Goal: Task Accomplishment & Management: Manage account settings

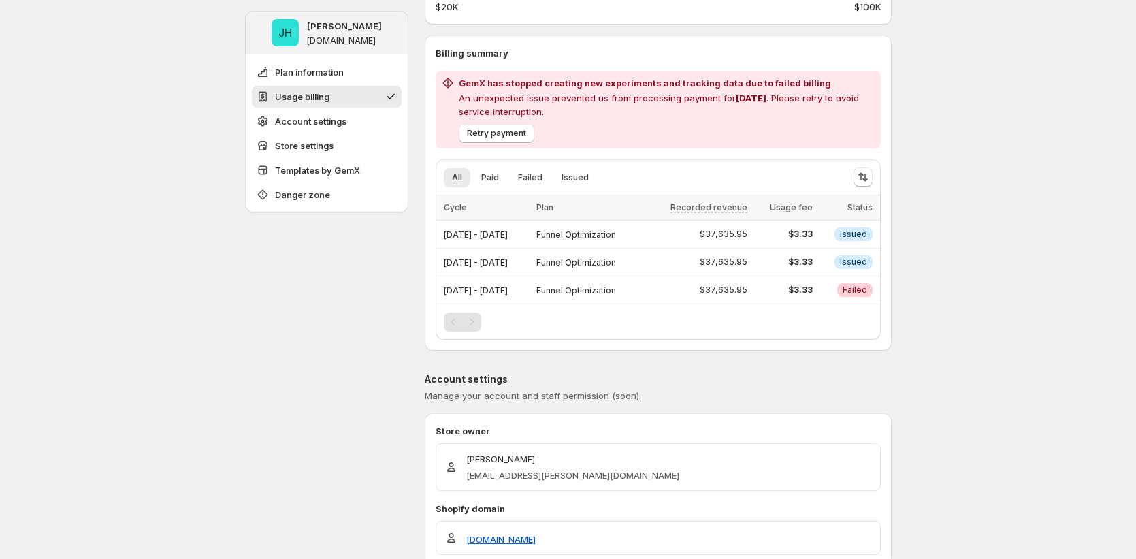
scroll to position [291, 0]
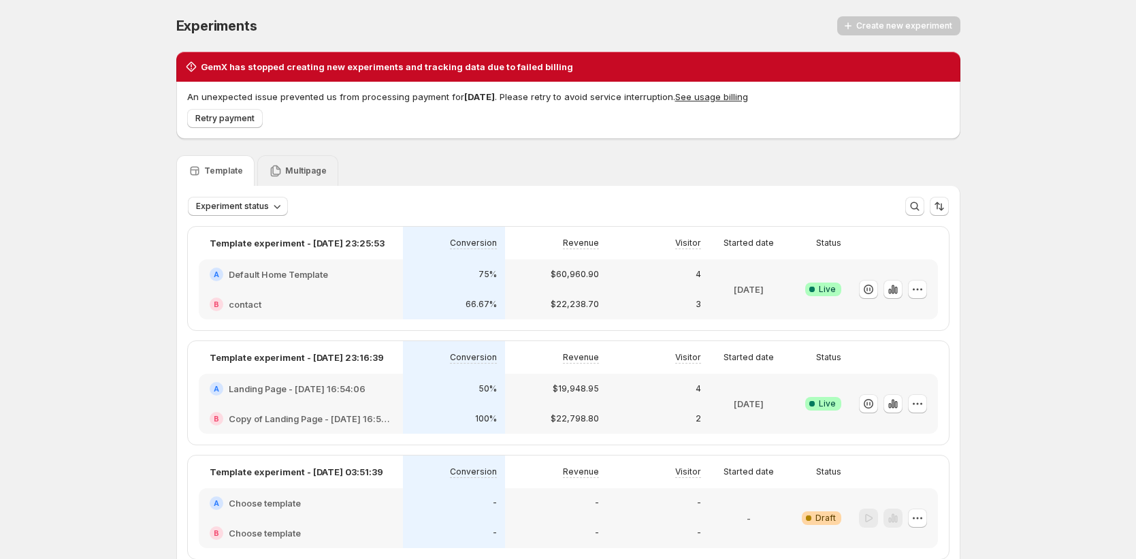
click at [284, 166] on div "Multipage" at bounding box center [298, 171] width 58 height 14
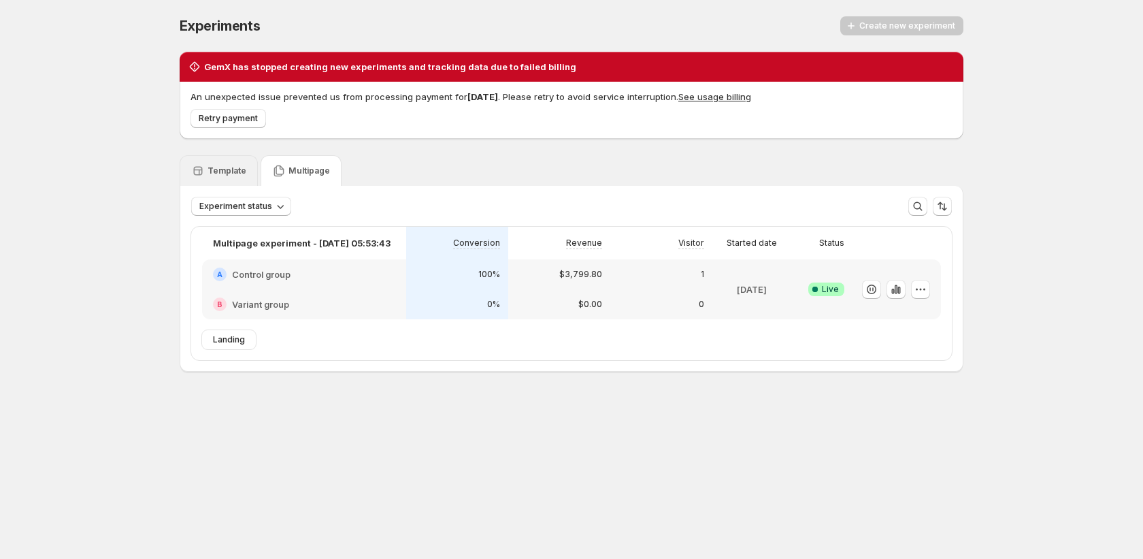
click at [224, 181] on div "Template" at bounding box center [219, 170] width 78 height 31
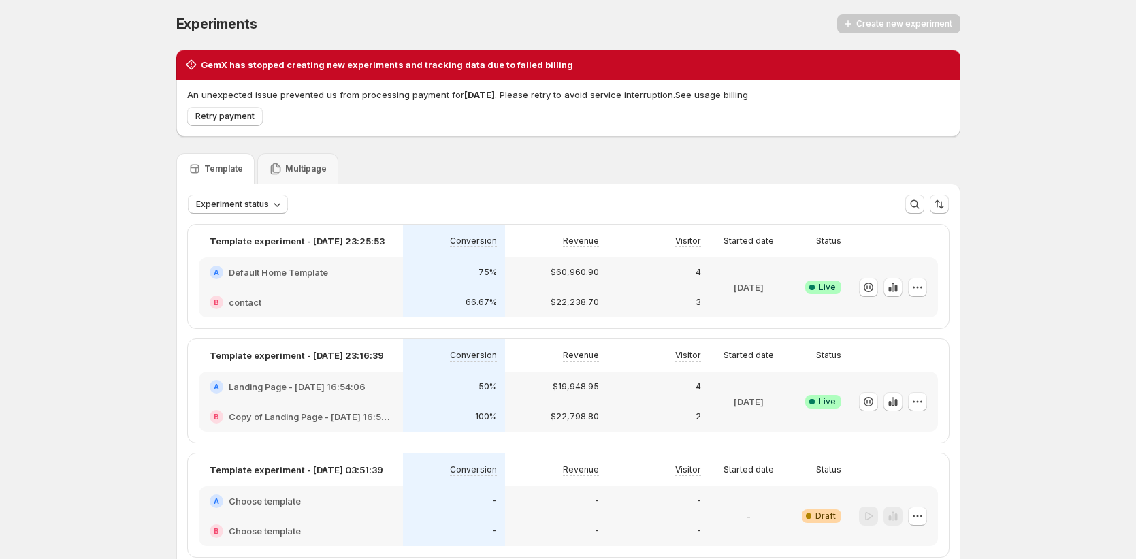
scroll to position [5, 0]
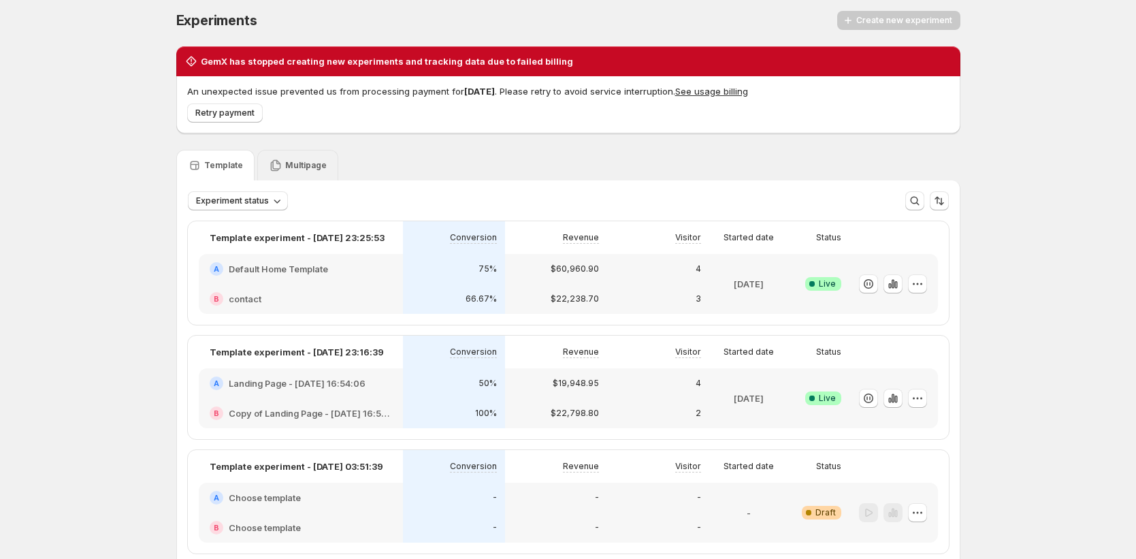
click at [315, 179] on div "Multipage" at bounding box center [297, 165] width 81 height 31
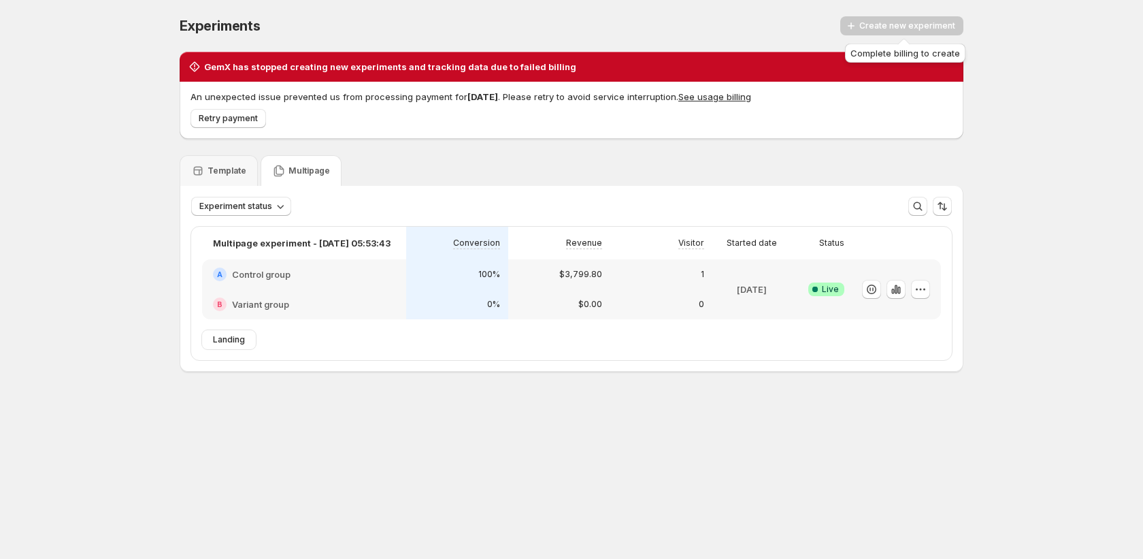
click at [908, 24] on div "Create new experiment" at bounding box center [901, 25] width 123 height 19
click at [931, 285] on div at bounding box center [896, 289] width 88 height 60
click at [904, 297] on body "Experiments. This page is ready Experiments Create new experiment GemX has stop…" at bounding box center [571, 279] width 1143 height 559
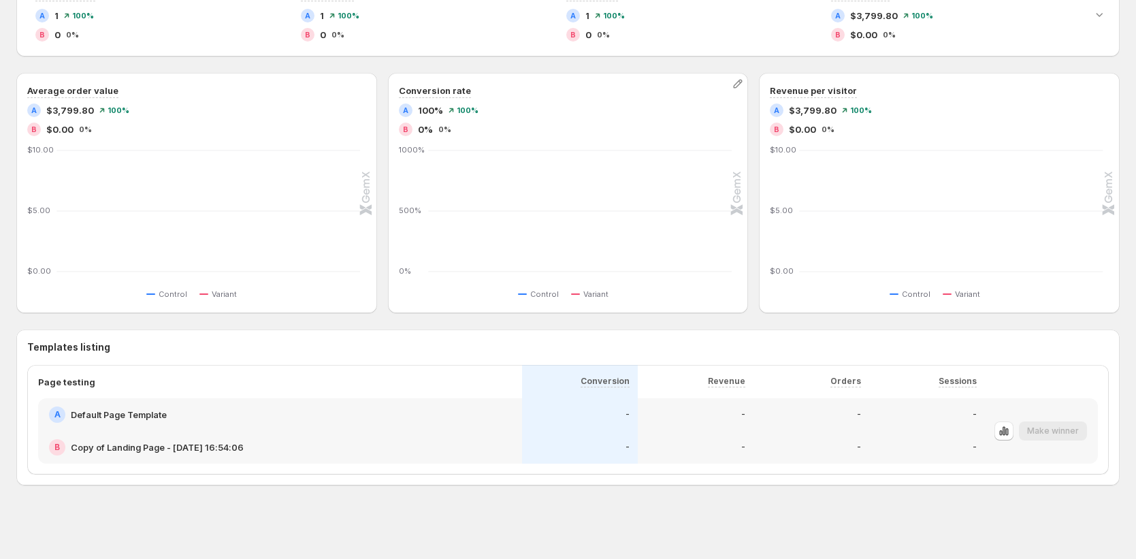
scroll to position [312, 0]
click at [1010, 426] on icon "button" at bounding box center [1004, 431] width 14 height 14
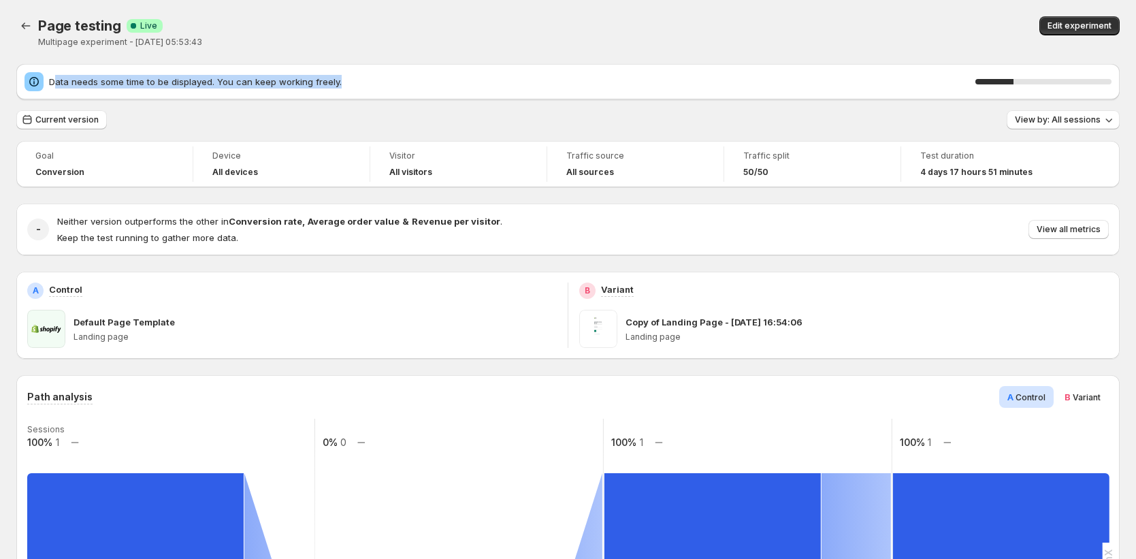
drag, startPoint x: 65, startPoint y: 78, endPoint x: 385, endPoint y: 78, distance: 320.4
click at [385, 78] on span "Data needs some time to be displayed. You can keep working freely." at bounding box center [512, 82] width 926 height 14
click at [391, 77] on span "Data needs some time to be displayed. You can keep working freely." at bounding box center [512, 82] width 926 height 14
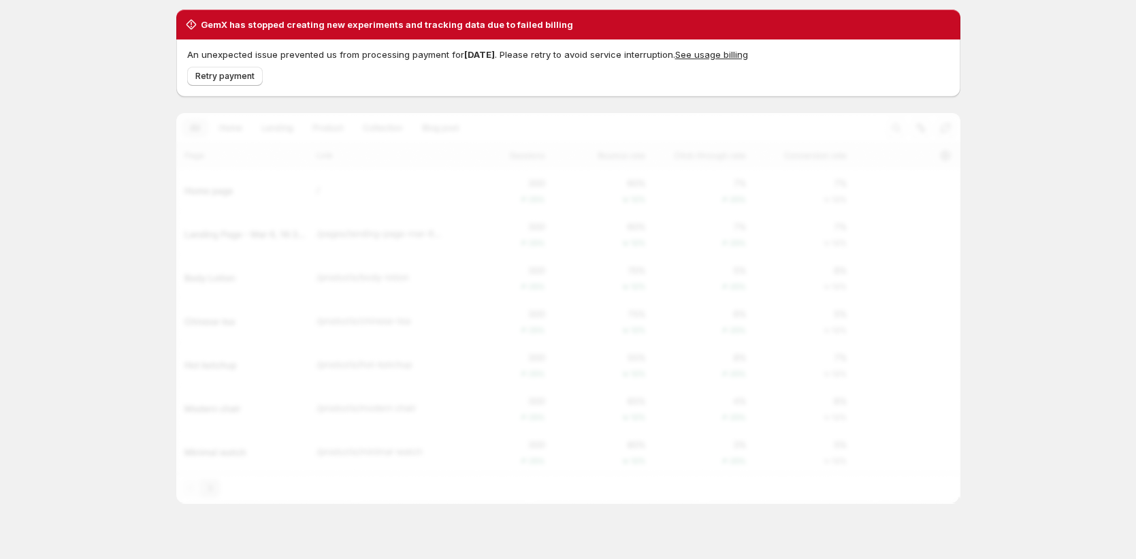
scroll to position [61, 0]
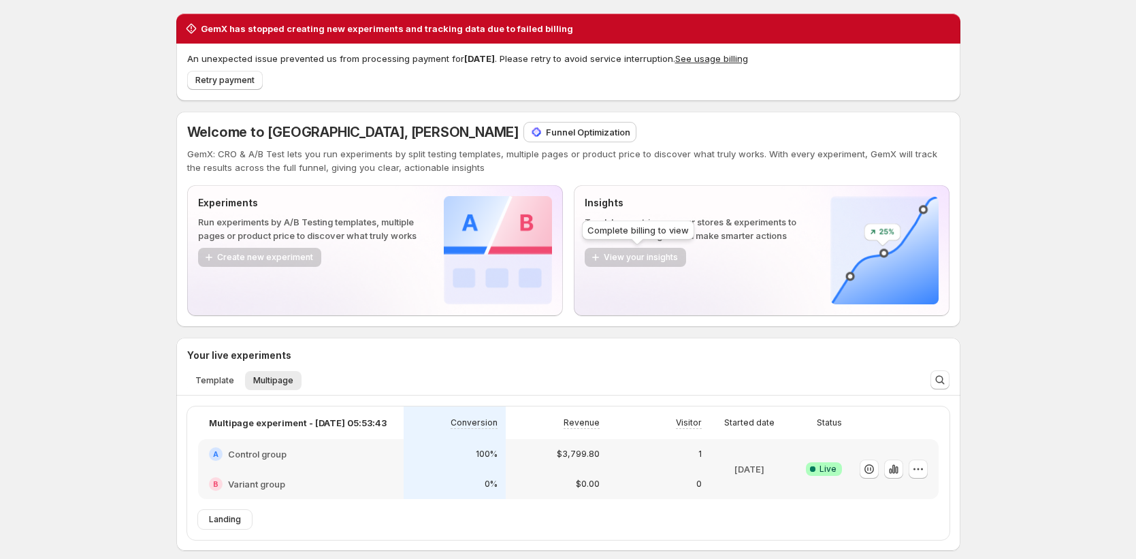
click at [655, 259] on div "View your insights" at bounding box center [634, 258] width 101 height 20
click at [616, 261] on div "View your insights" at bounding box center [634, 258] width 101 height 20
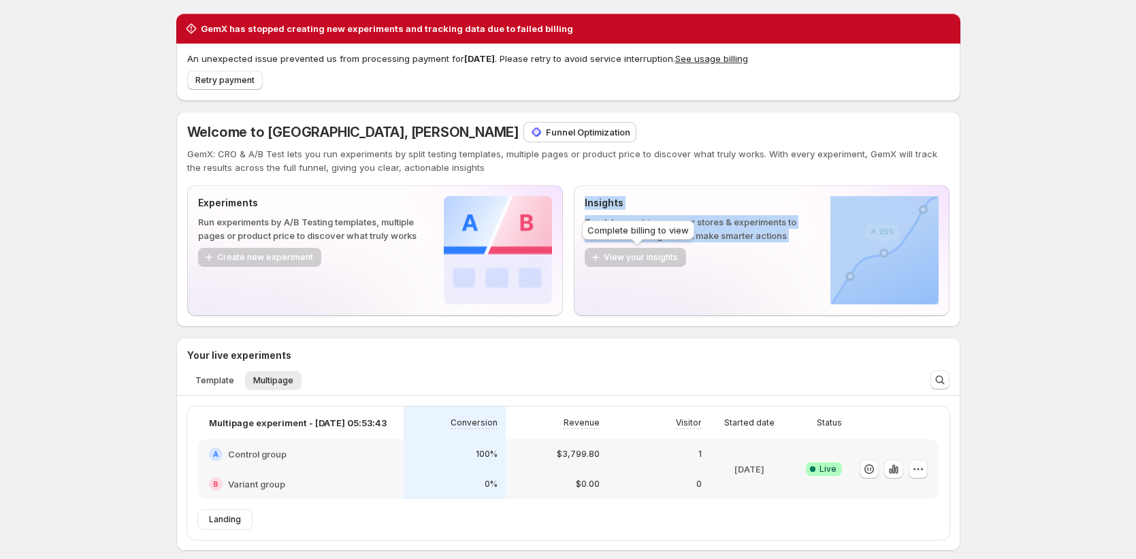
click at [616, 261] on div "View your insights" at bounding box center [634, 258] width 101 height 20
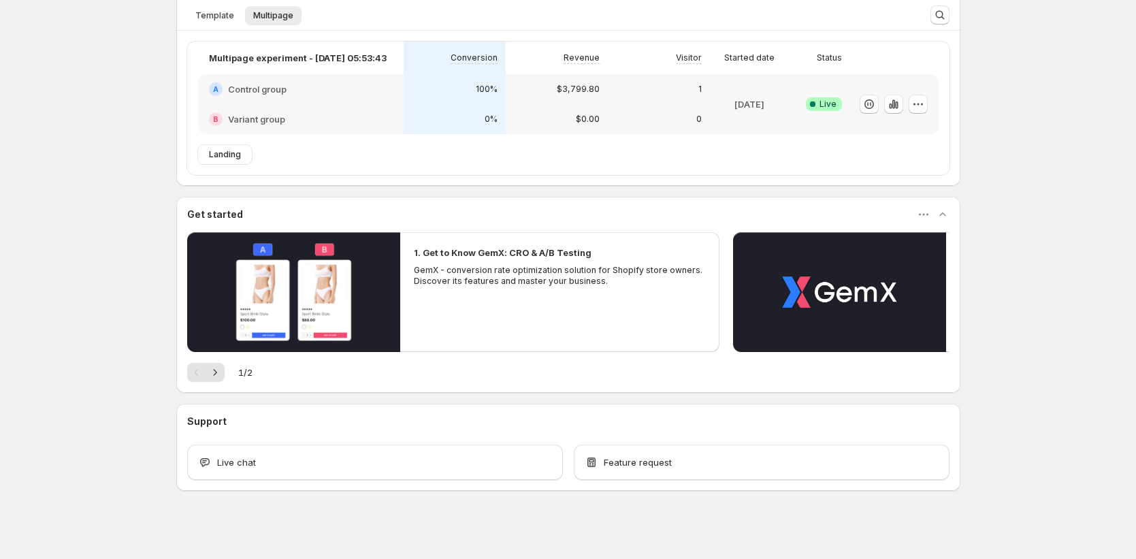
scroll to position [370, 0]
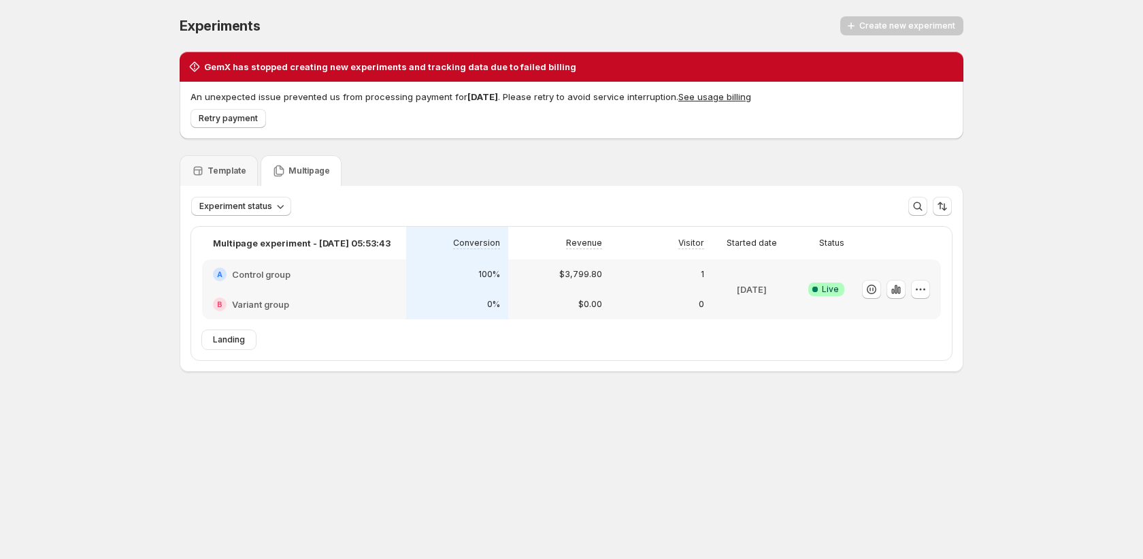
click at [216, 189] on div "Experiment status More views More views Create new view" at bounding box center [571, 201] width 782 height 30
click at [222, 174] on p "Template" at bounding box center [227, 170] width 39 height 11
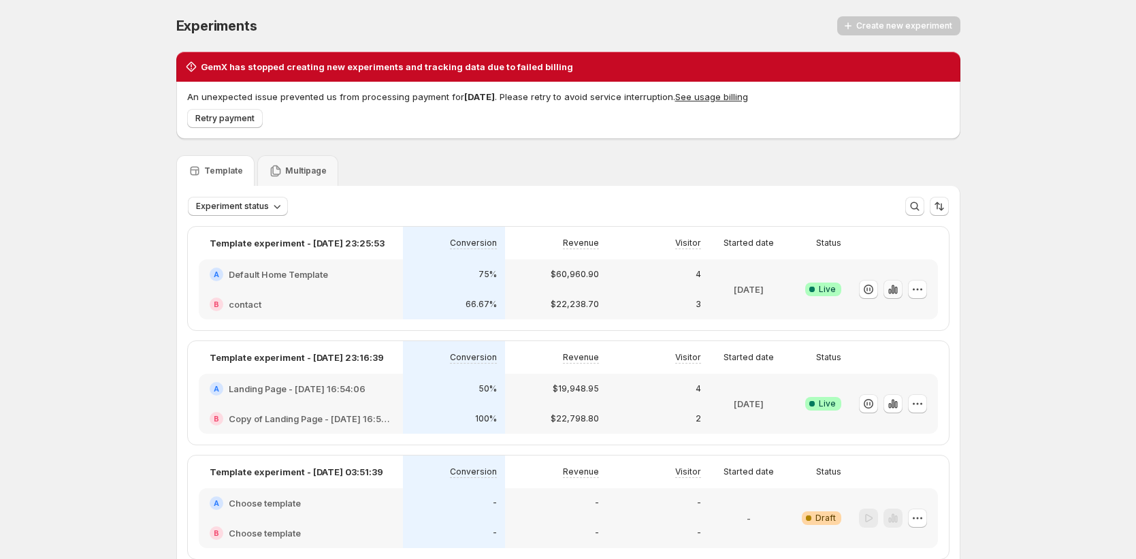
click at [900, 296] on button "button" at bounding box center [892, 289] width 19 height 19
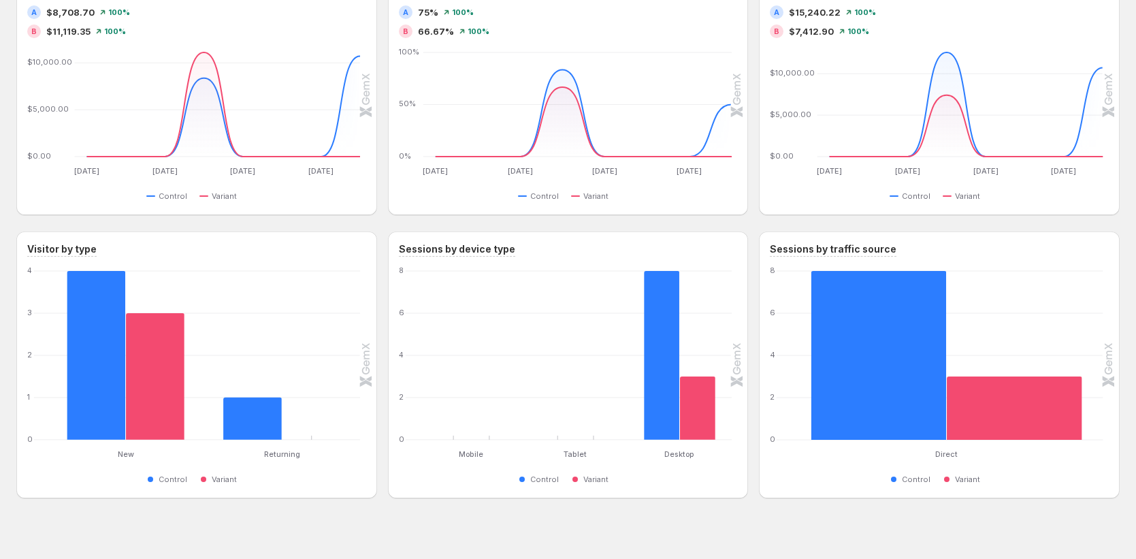
scroll to position [855, 0]
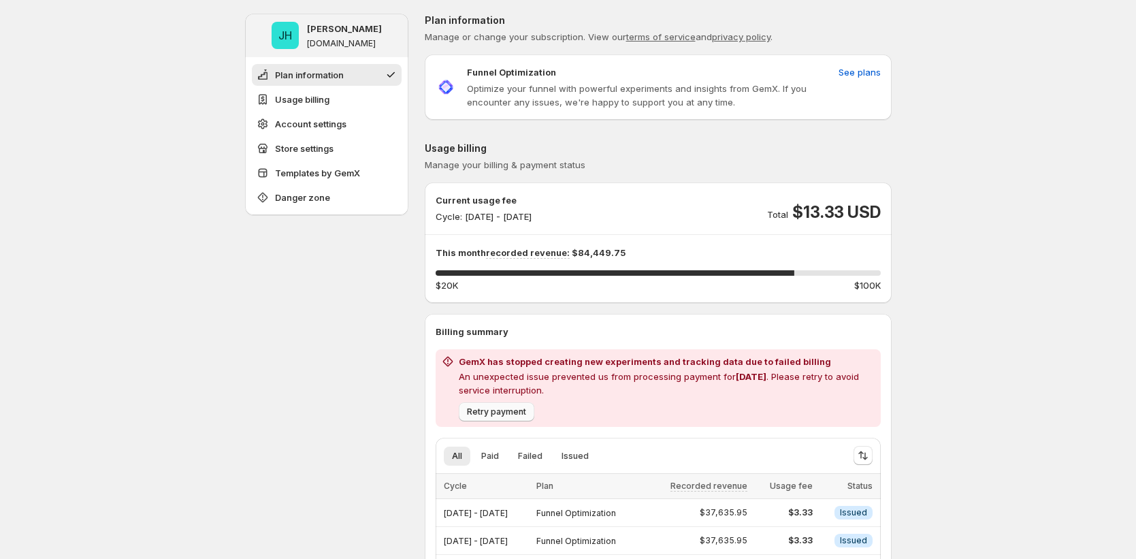
click at [494, 406] on span "Retry payment" at bounding box center [496, 411] width 59 height 11
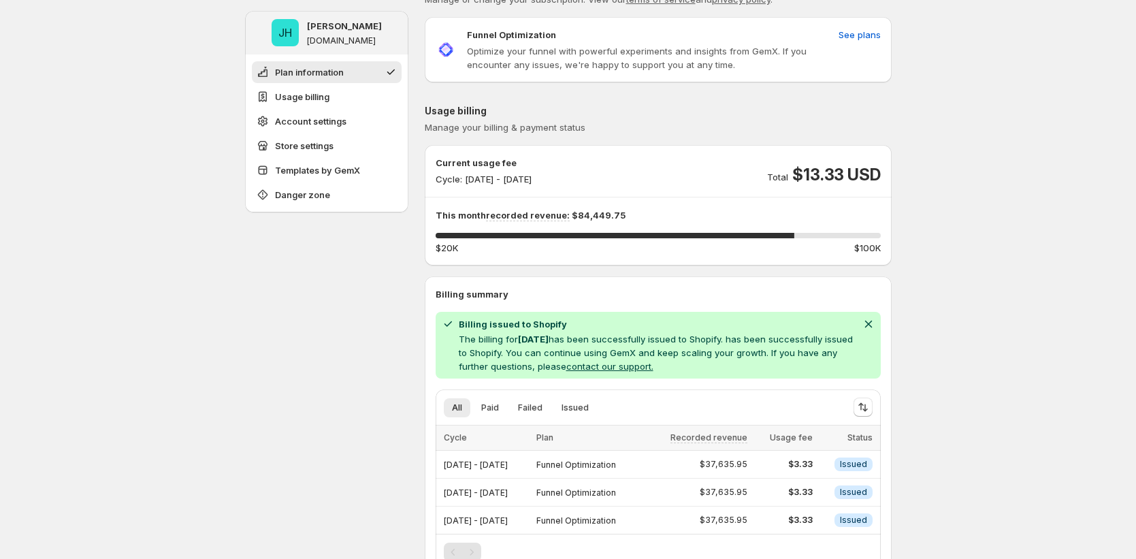
scroll to position [38, 0]
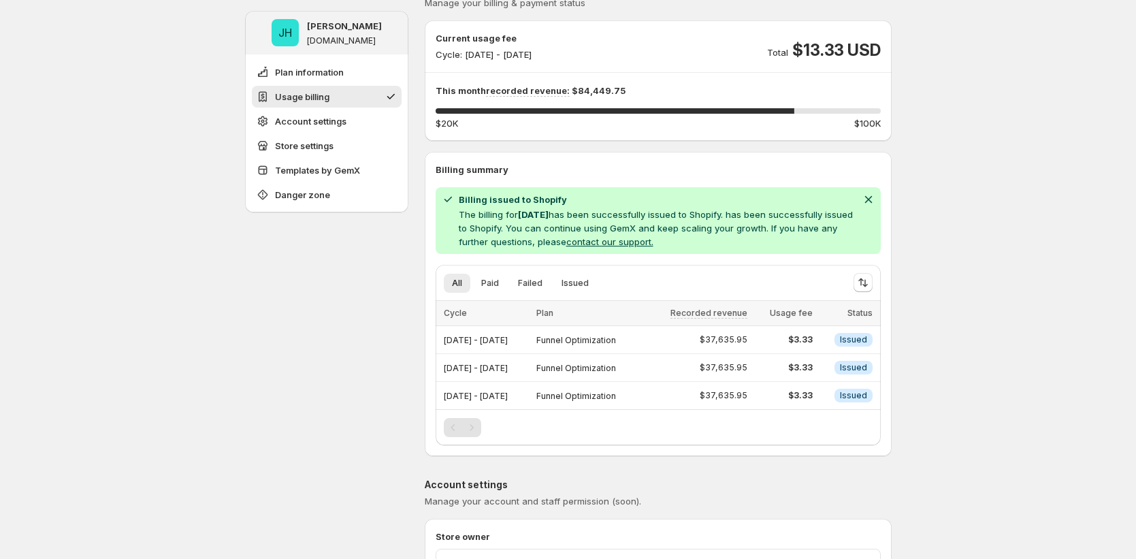
scroll to position [165, 0]
